Goal: Task Accomplishment & Management: Complete application form

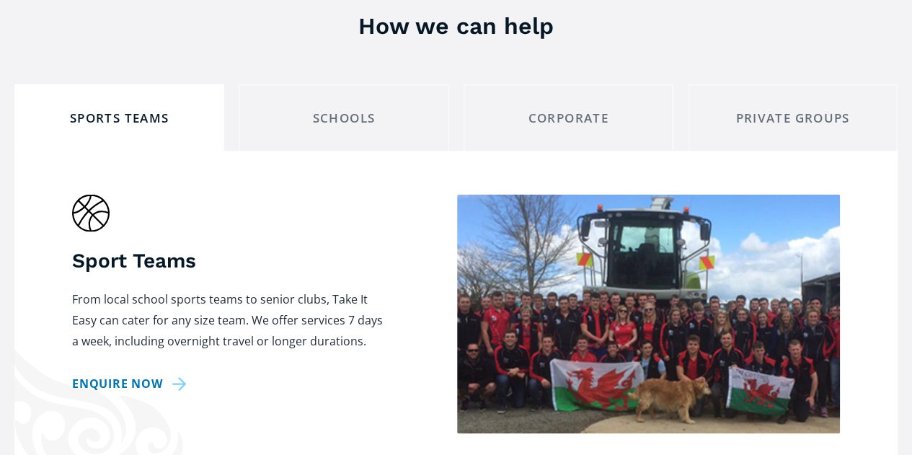
scroll to position [1288, 0]
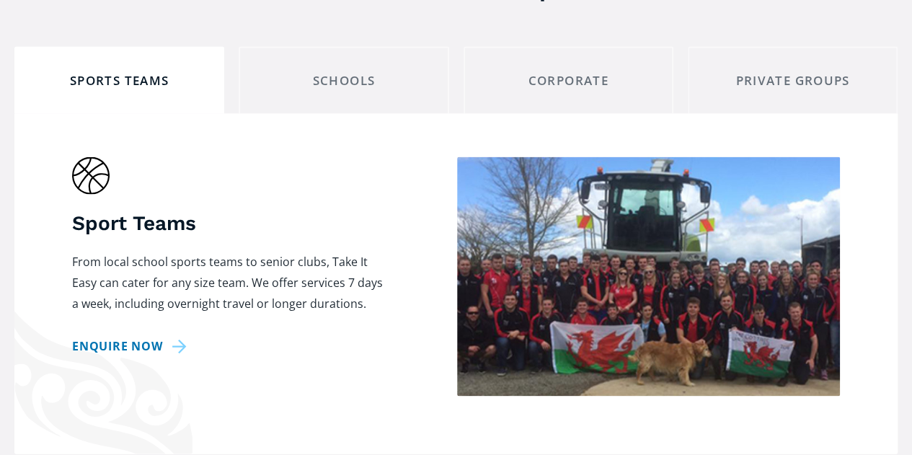
click at [371, 69] on div "schools" at bounding box center [343, 80] width 185 height 22
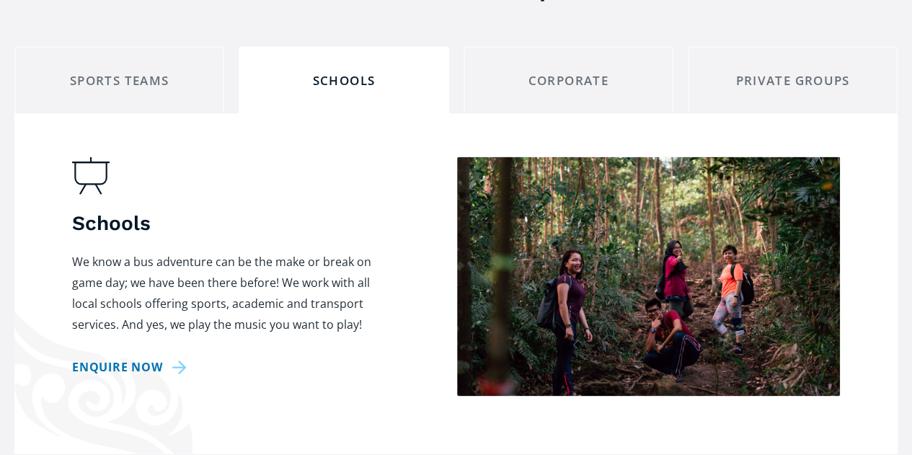
click at [159, 356] on link "Enquire now" at bounding box center [132, 366] width 120 height 21
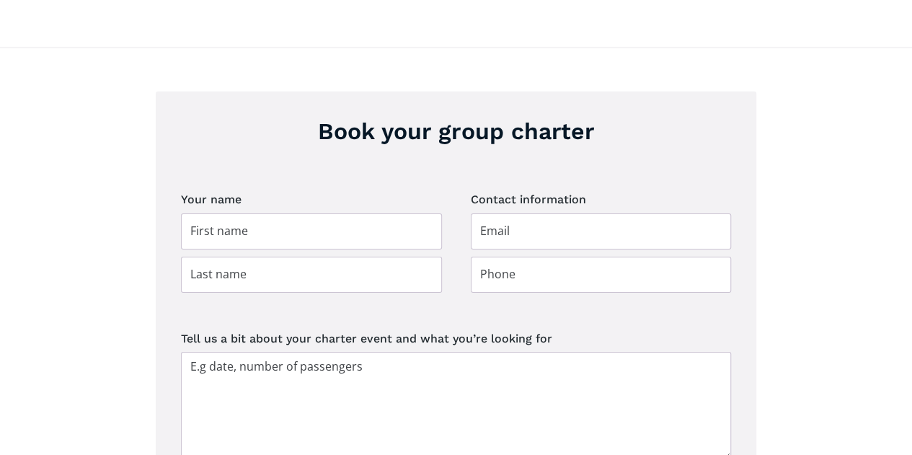
scroll to position [2301, 0]
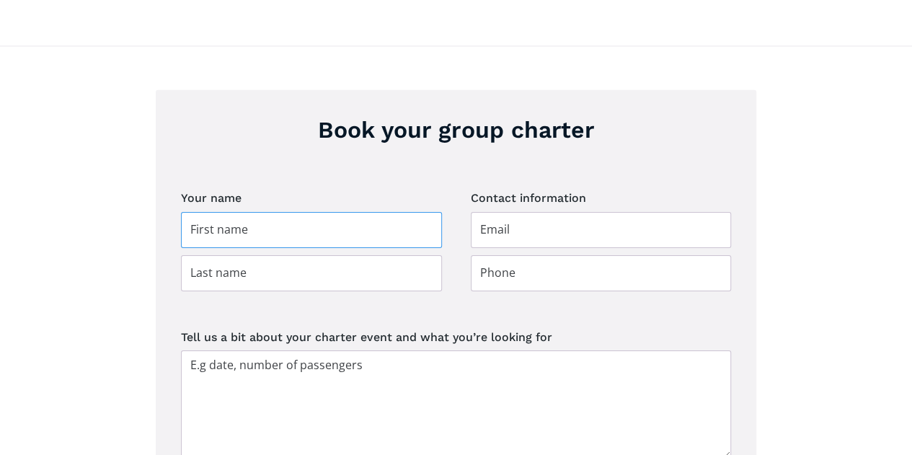
click at [283, 212] on input "Group charter booking" at bounding box center [311, 230] width 261 height 36
type input "[PERSON_NAME]"
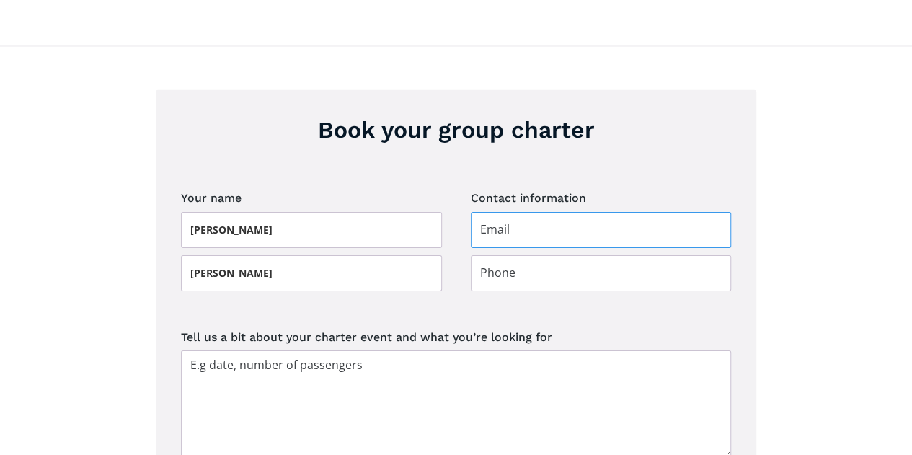
click at [530, 212] on input "Group charter booking" at bounding box center [601, 230] width 261 height 36
type input "[EMAIL_ADDRESS][DOMAIN_NAME]"
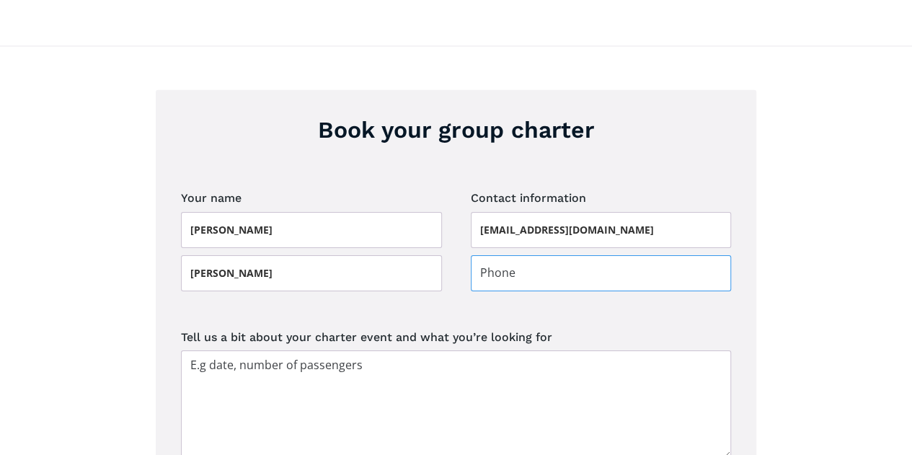
click at [539, 255] on input "Group charter booking" at bounding box center [601, 273] width 261 height 36
type input "0279207624"
click at [466, 350] on textarea "Tell us a bit about your charter event and what you’re looking for" at bounding box center [456, 404] width 550 height 108
click at [393, 350] on textarea "Tell us a bit about your charter event and what you’re looking for" at bounding box center [456, 404] width 550 height 108
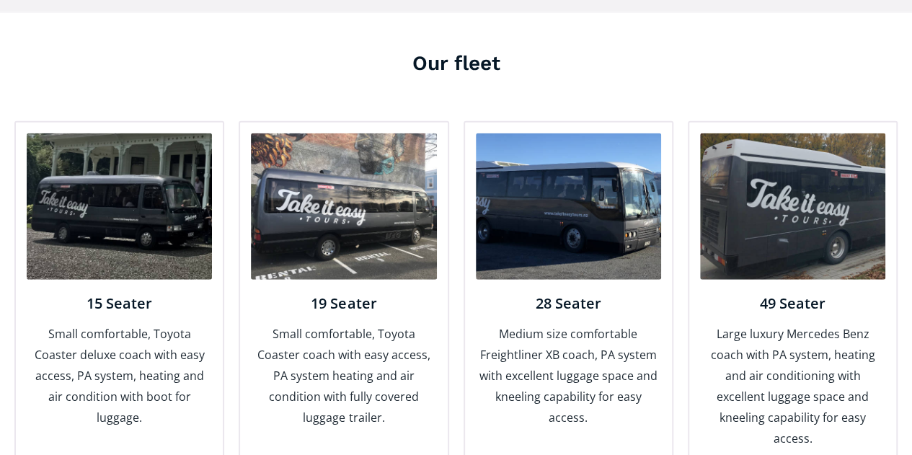
scroll to position [1822, 0]
